Goal: Transaction & Acquisition: Purchase product/service

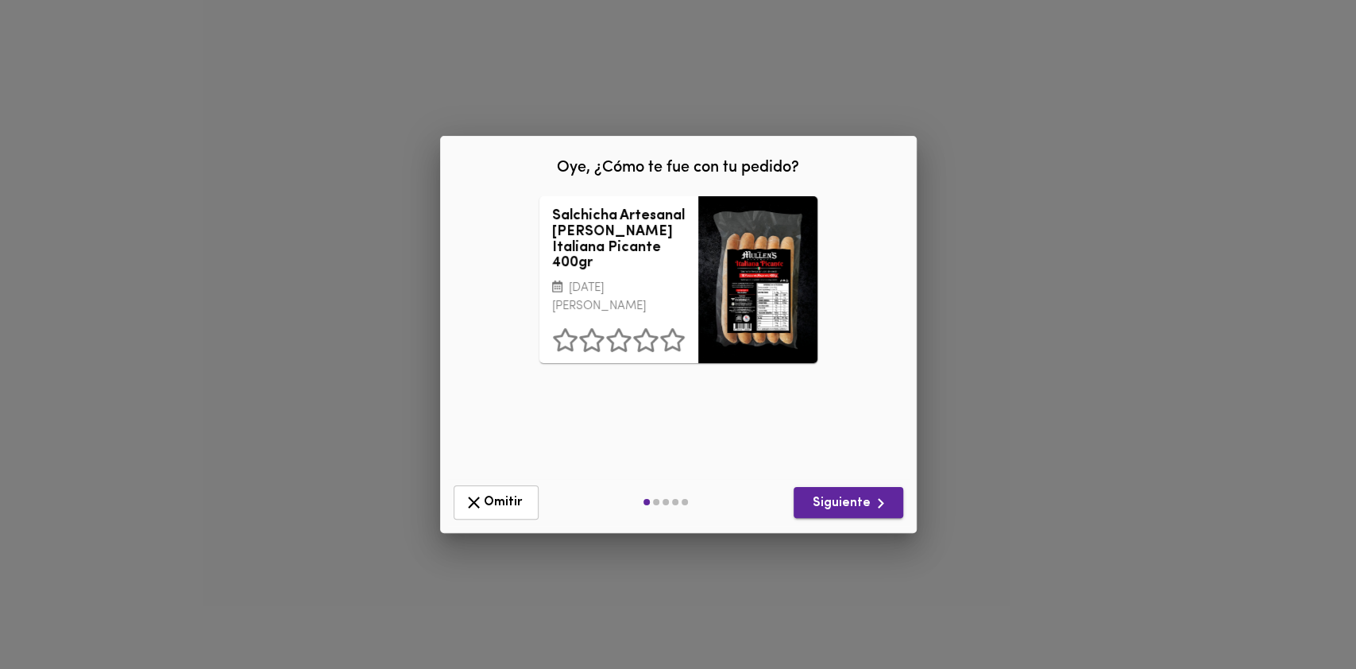
click at [854, 505] on span "Siguiente" at bounding box center [848, 503] width 84 height 20
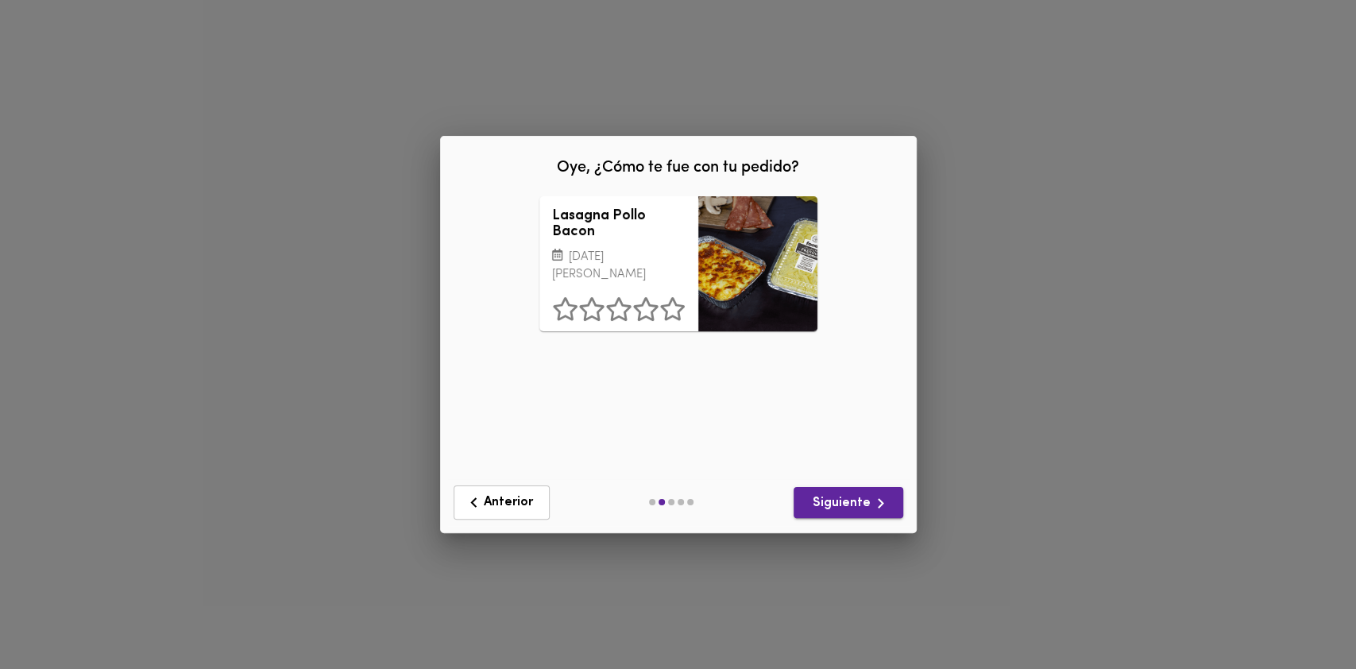
click at [854, 505] on span "Siguiente" at bounding box center [848, 503] width 84 height 20
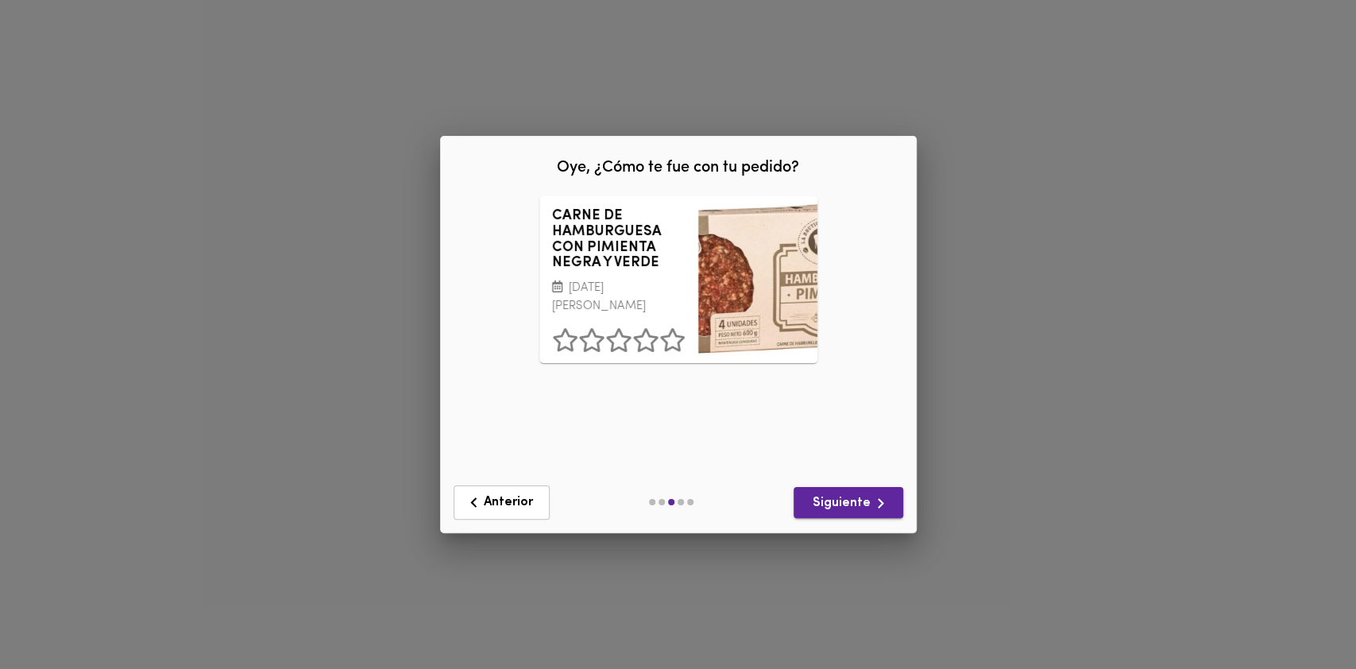
click at [854, 505] on span "Siguiente" at bounding box center [848, 503] width 84 height 20
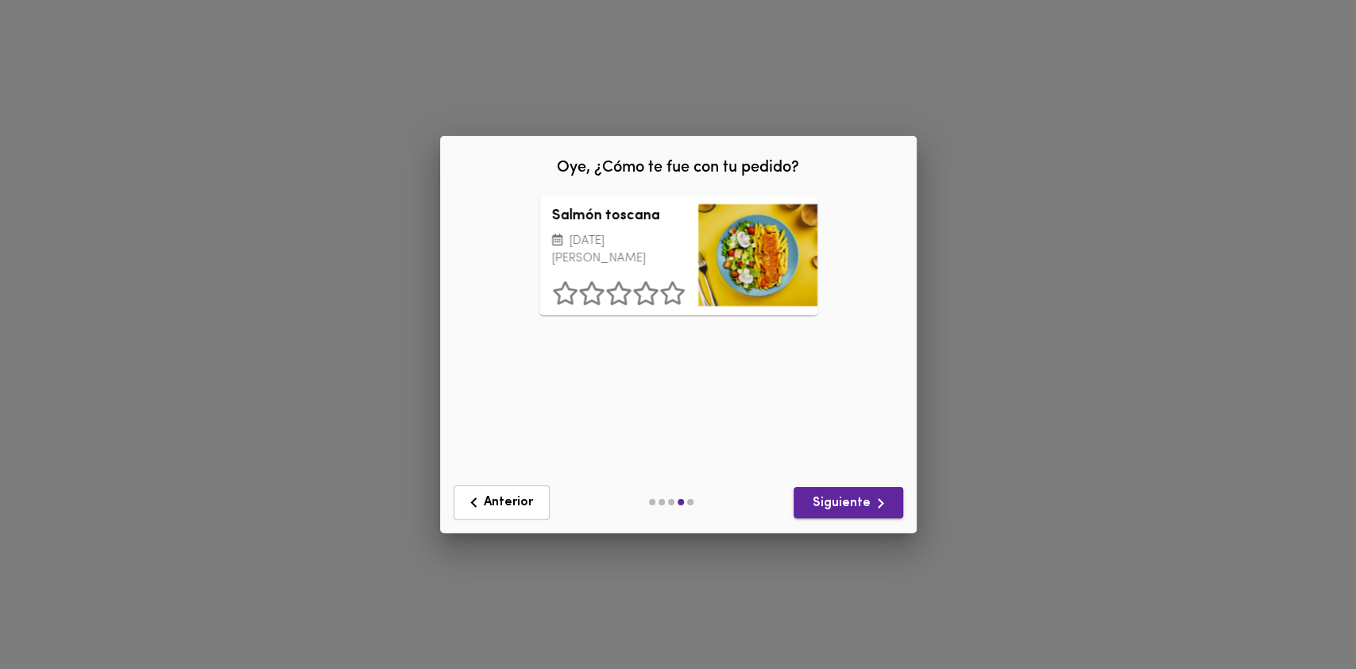
click at [854, 505] on span "Siguiente" at bounding box center [848, 503] width 84 height 20
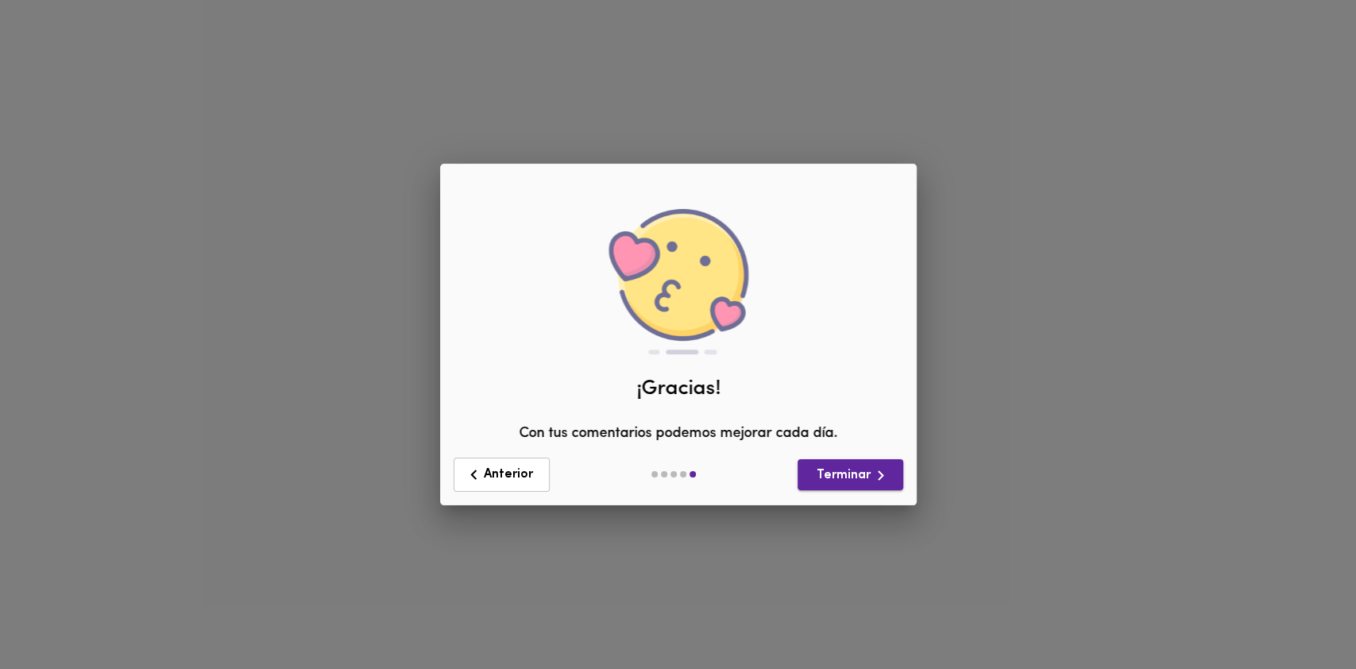
click at [860, 469] on span "Terminar" at bounding box center [850, 476] width 80 height 20
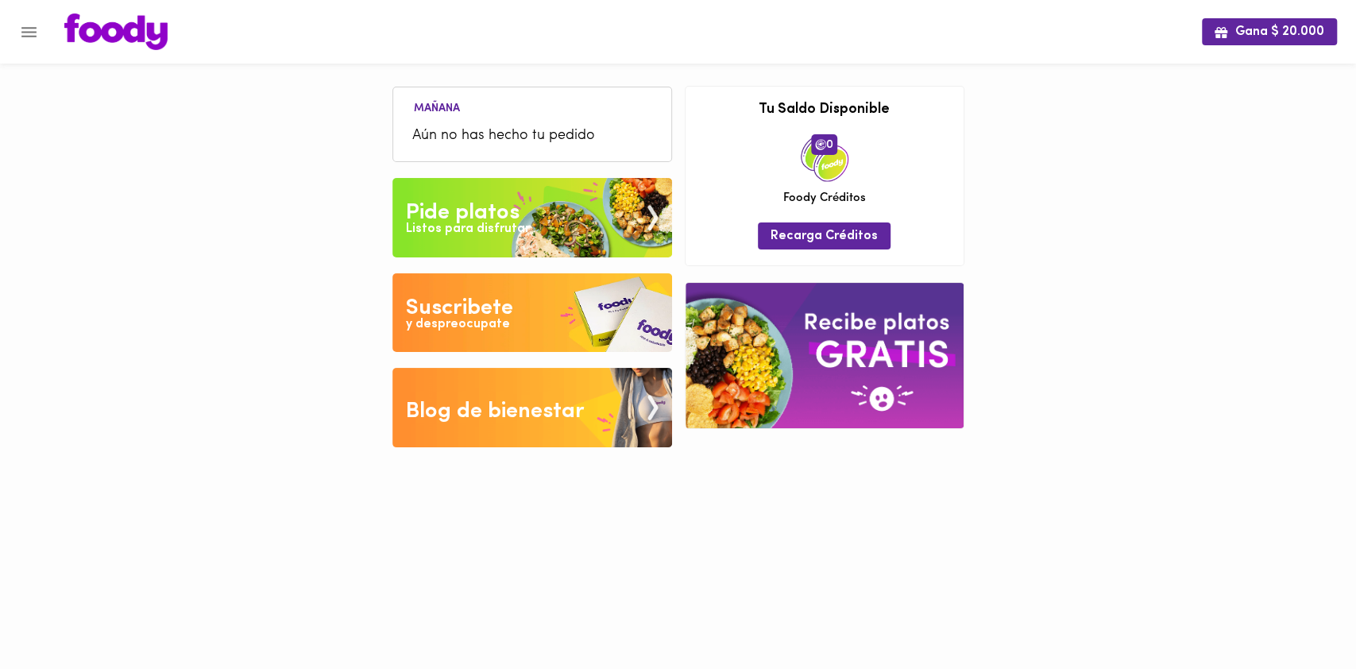
click at [493, 215] on div "Pide platos" at bounding box center [463, 213] width 114 height 32
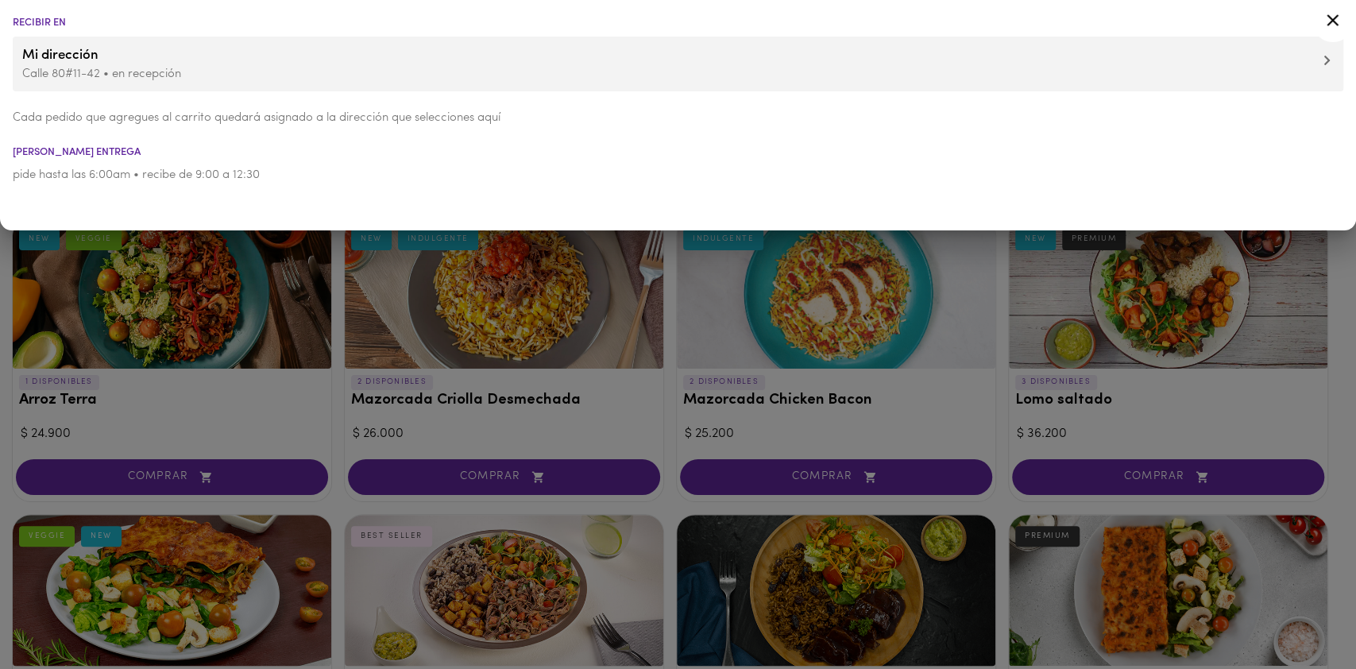
click at [1335, 20] on icon at bounding box center [1333, 20] width 20 height 20
